Goal: Navigation & Orientation: Go to known website

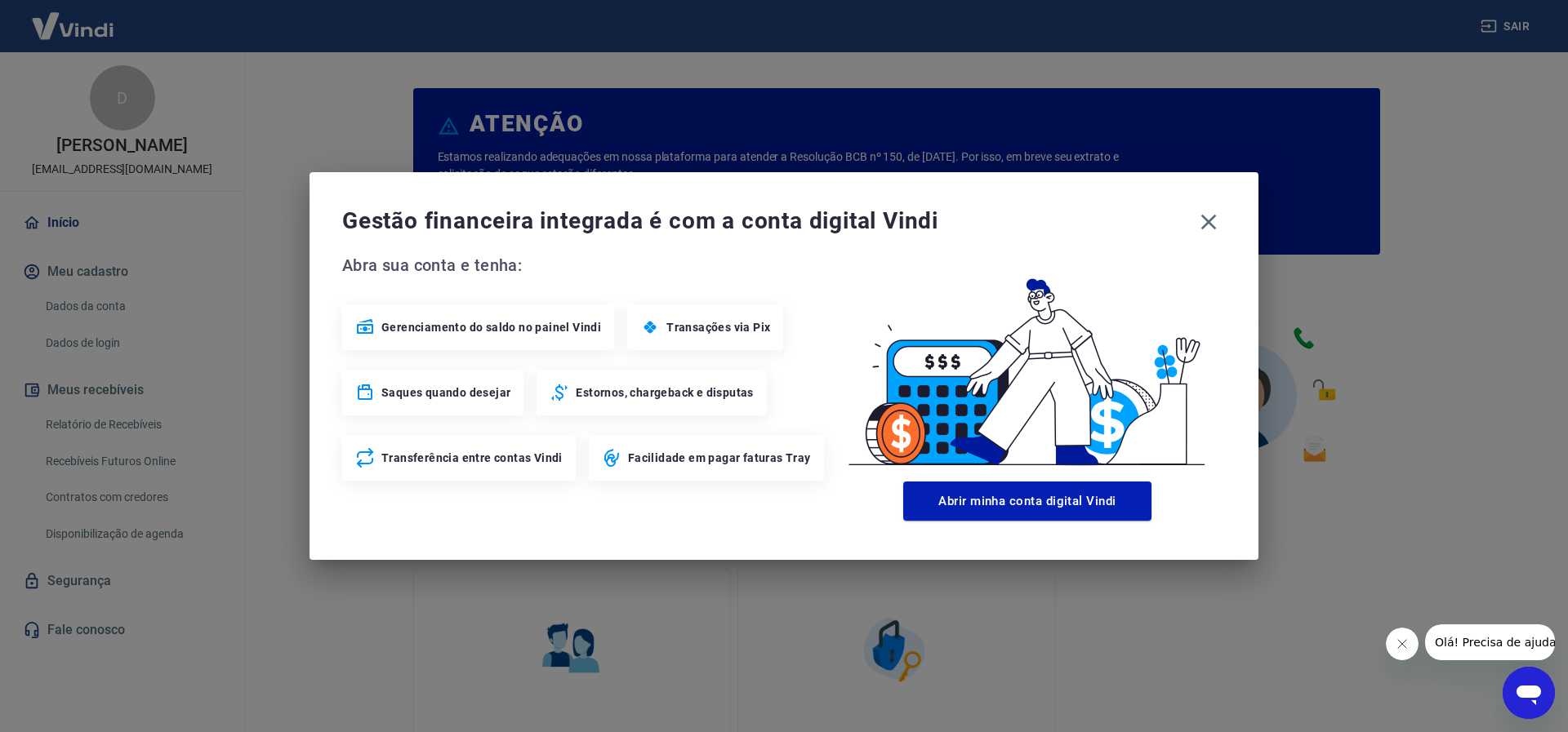
click at [1215, 219] on icon "button" at bounding box center [1207, 221] width 26 height 26
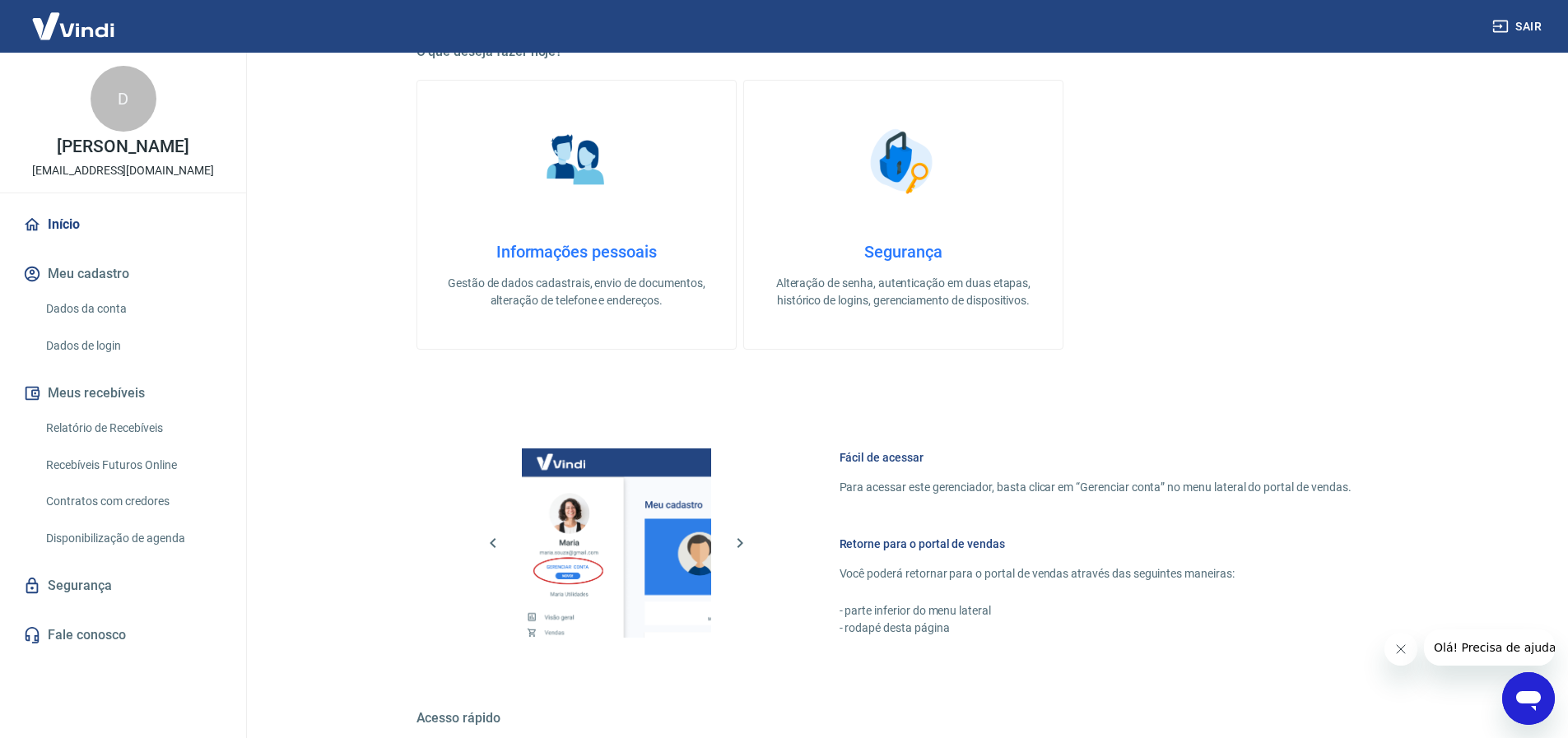
scroll to position [716, 0]
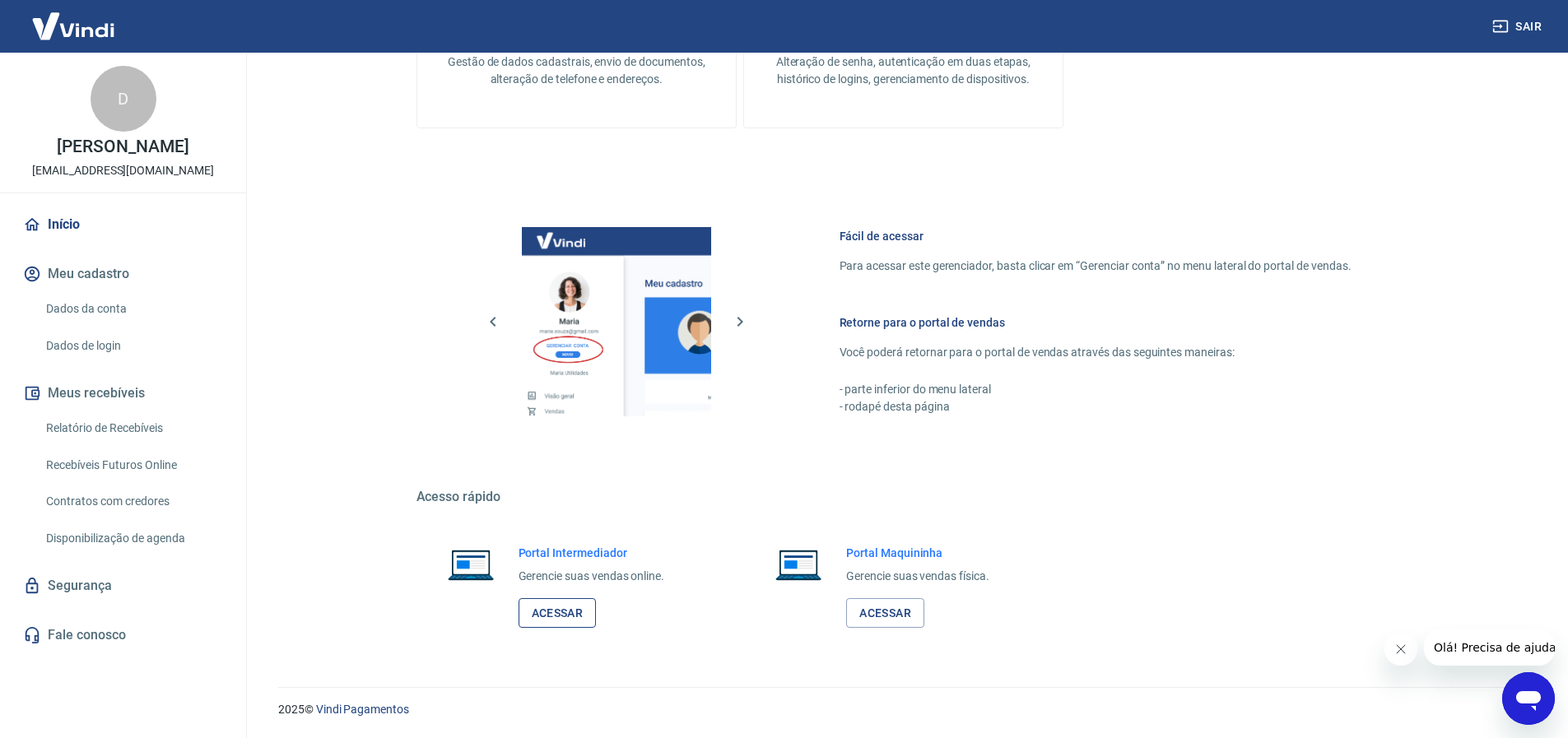
click at [565, 609] on link "Acessar" at bounding box center [557, 614] width 78 height 30
